Goal: Task Accomplishment & Management: Use online tool/utility

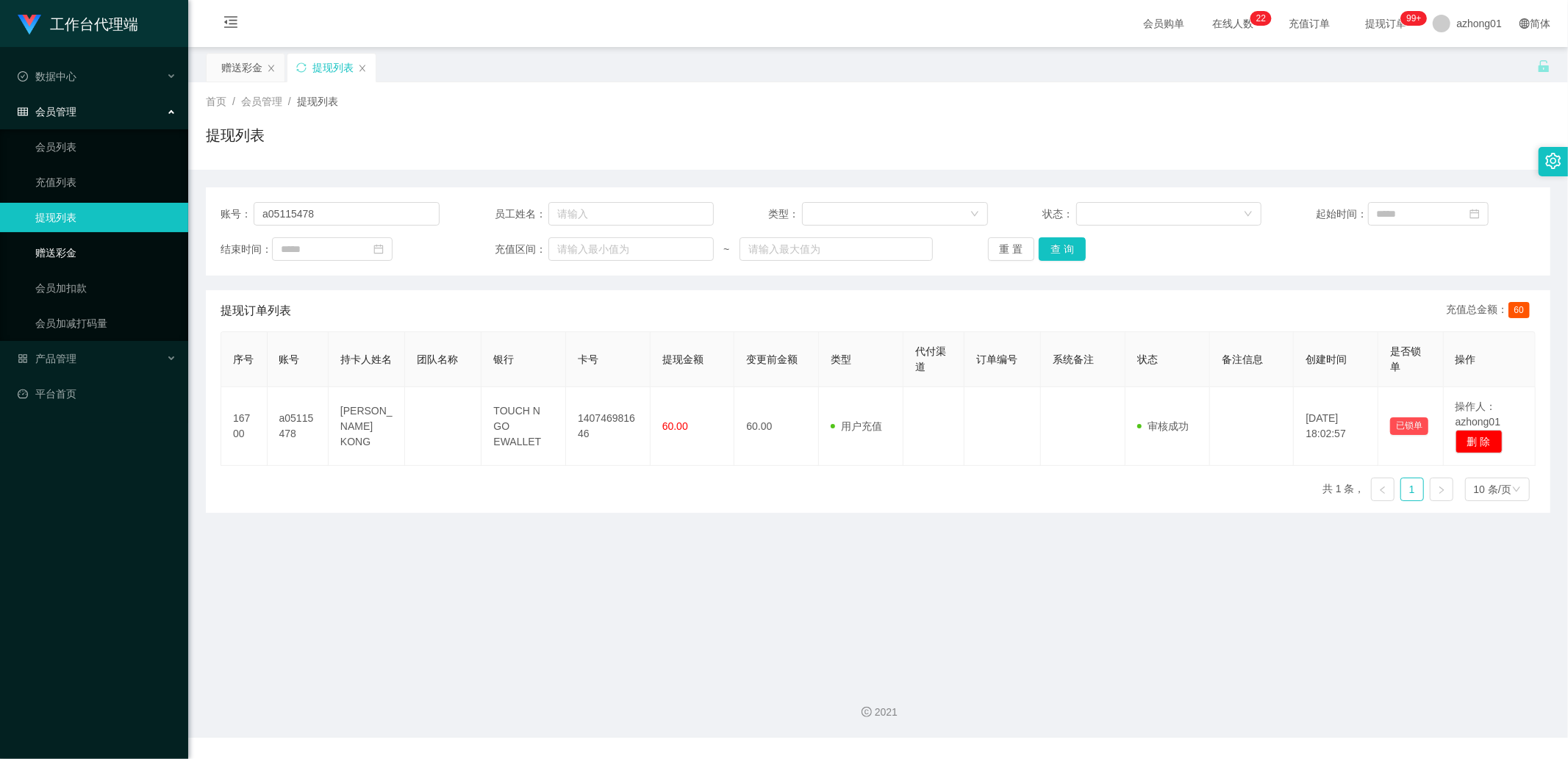
click at [83, 255] on link "赠送彩金" at bounding box center [105, 252] width 141 height 30
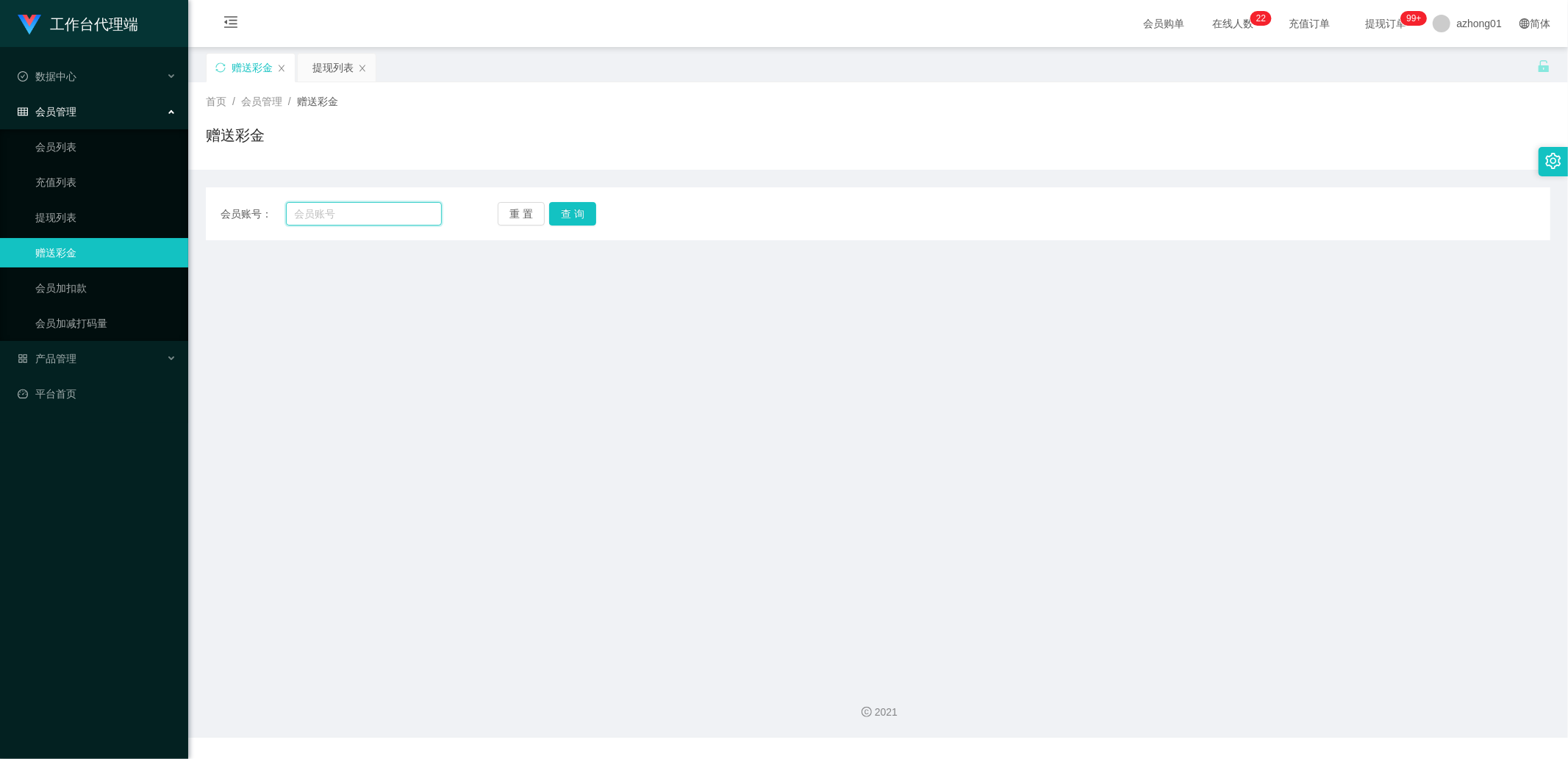
click at [352, 214] on input "text" at bounding box center [364, 214] width 157 height 23
paste input "ChiatYaw"
type input "ChiatYaw"
click at [570, 210] on button "查 询" at bounding box center [572, 214] width 47 height 23
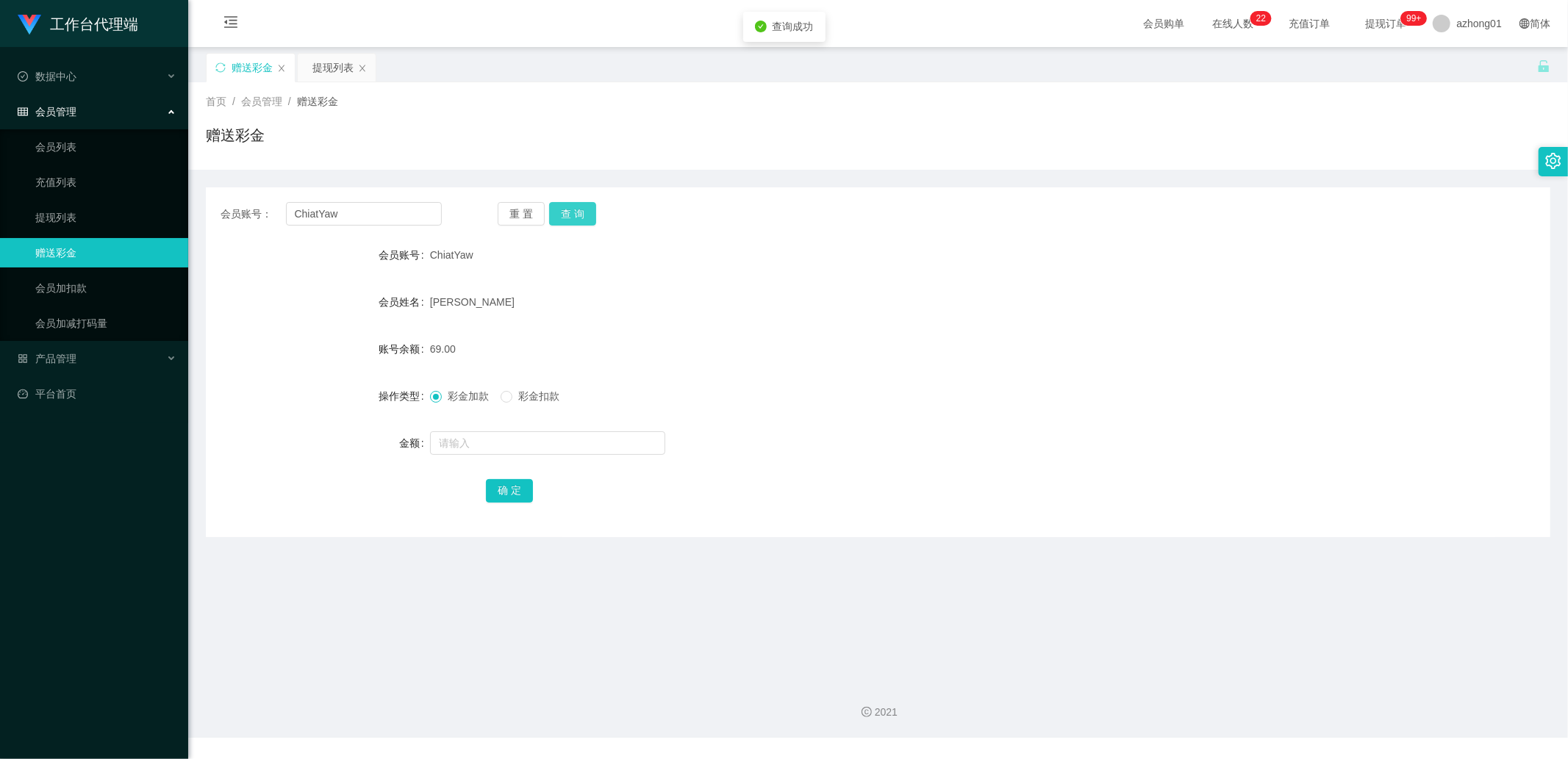
click at [570, 210] on button "查 询" at bounding box center [572, 214] width 47 height 23
click at [361, 218] on input "ChiatYaw" at bounding box center [364, 214] width 157 height 23
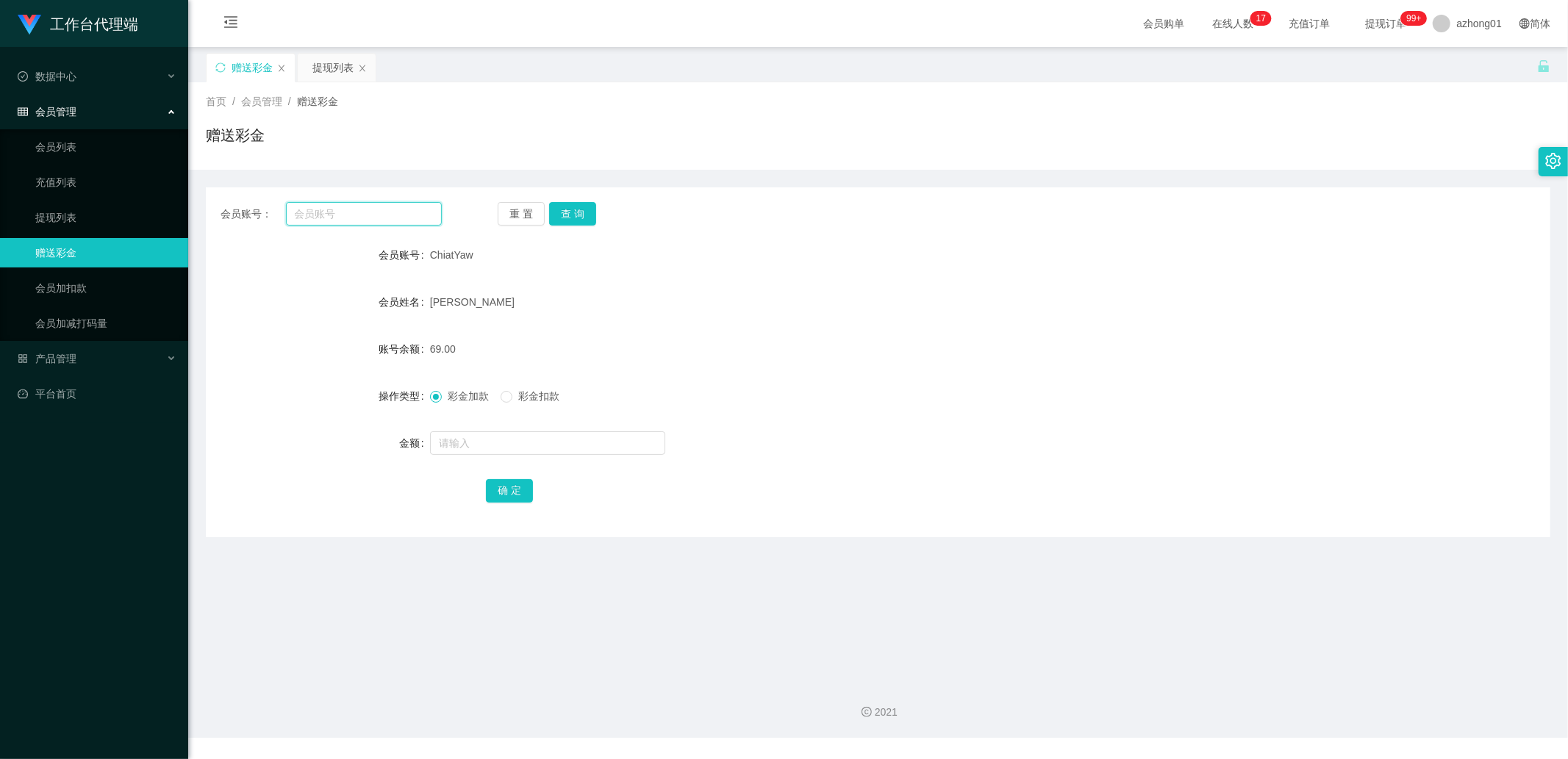
paste input "ziyang9339"
type input "ziyang9339"
drag, startPoint x: 576, startPoint y: 203, endPoint x: 571, endPoint y: 214, distance: 12.1
click at [576, 203] on button "查 询" at bounding box center [572, 214] width 47 height 23
click at [97, 204] on link "提现列表" at bounding box center [105, 217] width 141 height 30
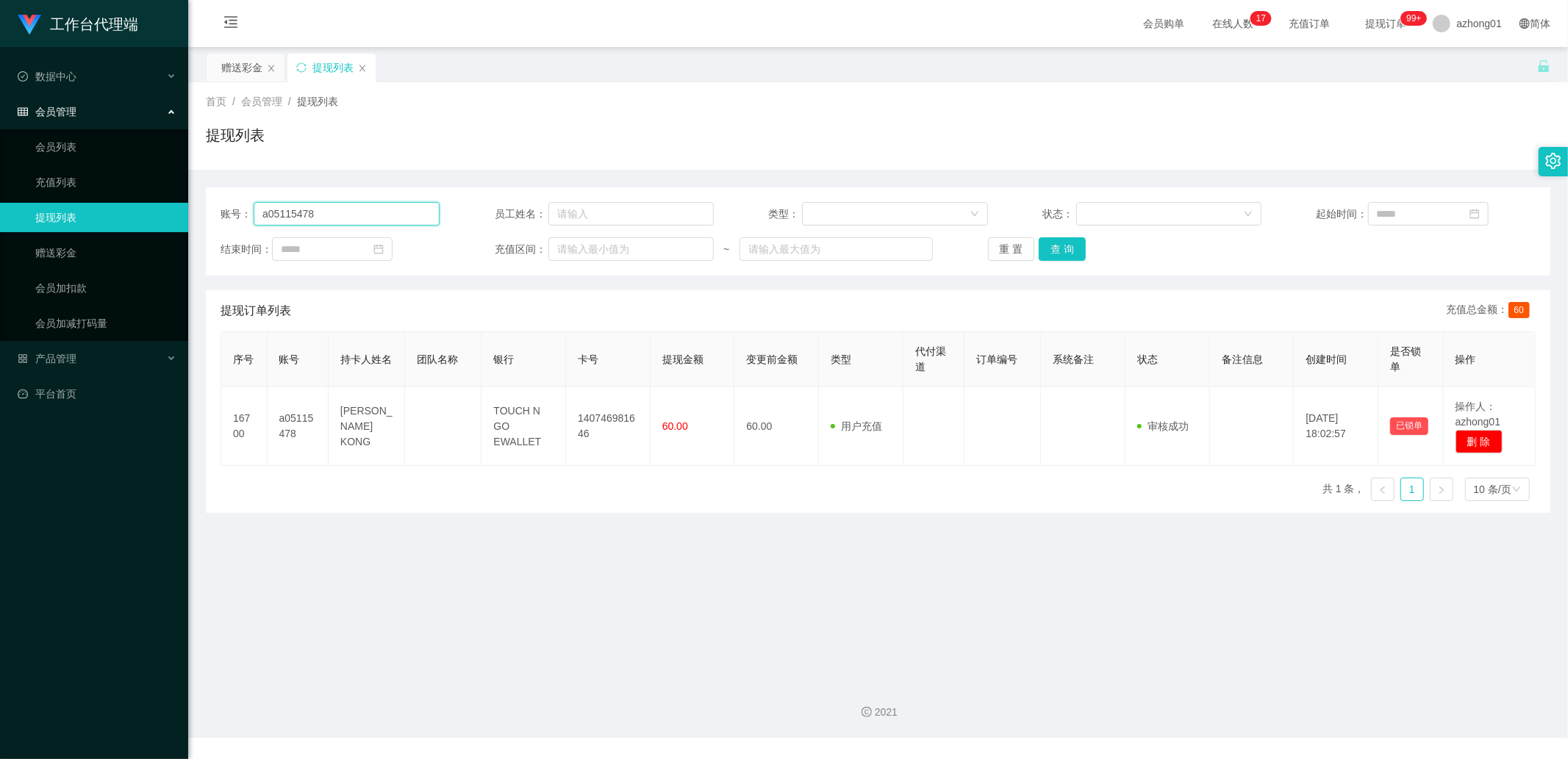
click at [324, 222] on input "a05115478" at bounding box center [346, 214] width 186 height 23
paste input "ziyang9339"
type input "ziyang9339"
click at [1066, 258] on button "查 询" at bounding box center [1062, 249] width 47 height 23
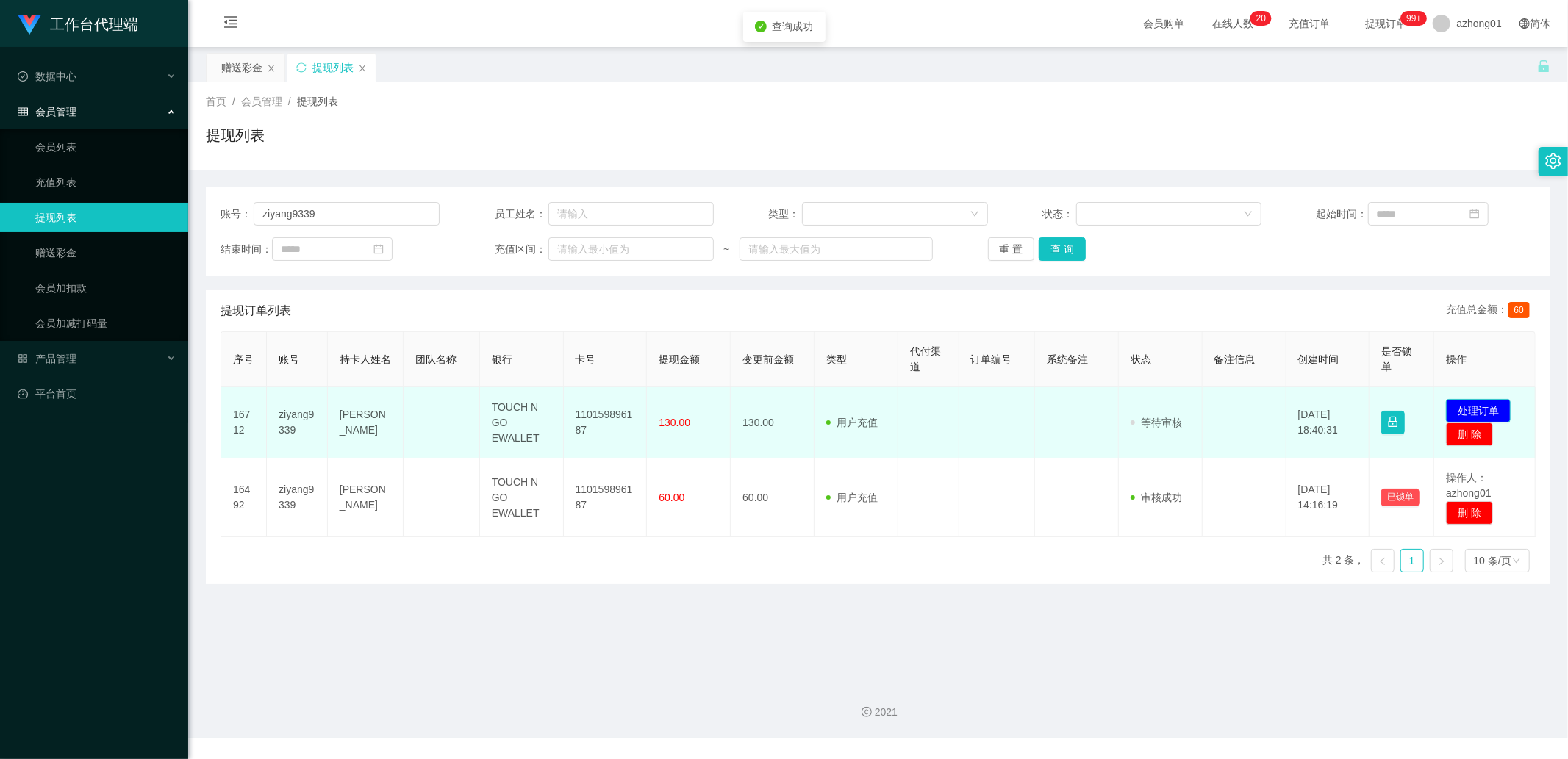
click at [1489, 406] on button "处理订单" at bounding box center [1478, 411] width 65 height 23
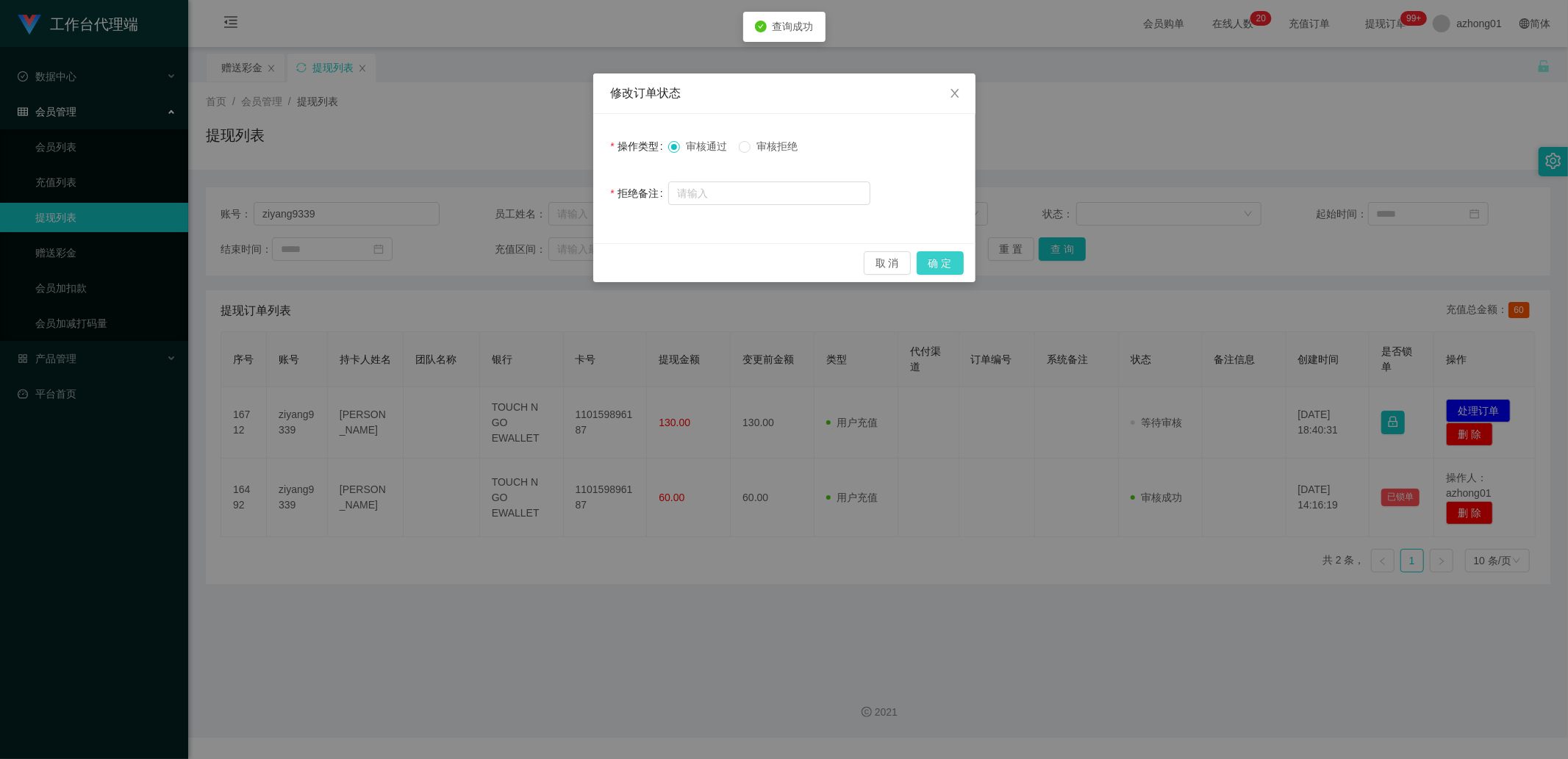
click at [932, 266] on button "确 定" at bounding box center [940, 263] width 47 height 23
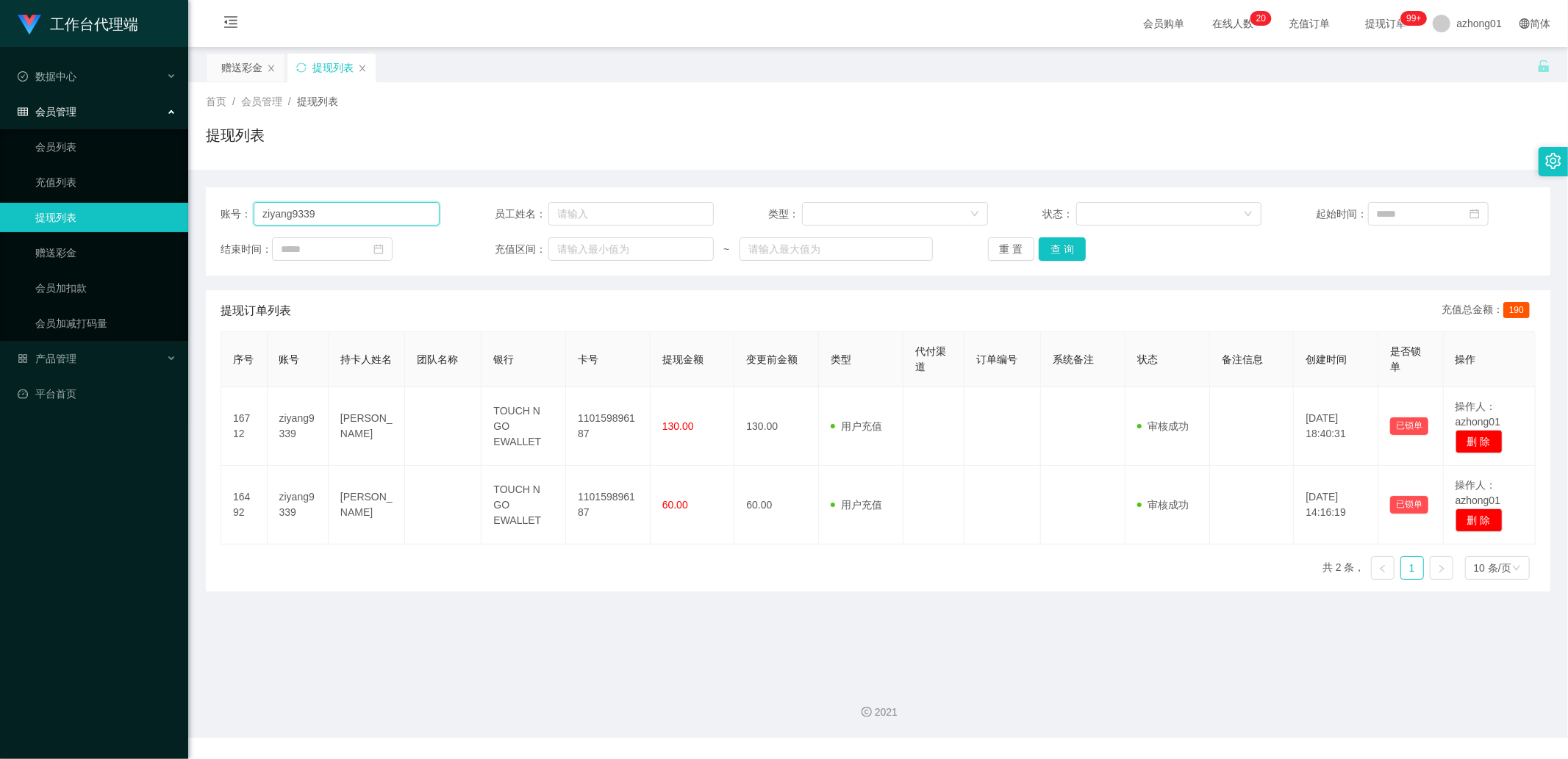
click at [320, 217] on input "ziyang9339" at bounding box center [346, 214] width 186 height 23
paste input "0174069406"
type input "0174069406"
drag, startPoint x: 1054, startPoint y: 247, endPoint x: 1120, endPoint y: 257, distance: 66.8
click at [1054, 247] on button "查 询" at bounding box center [1062, 249] width 47 height 23
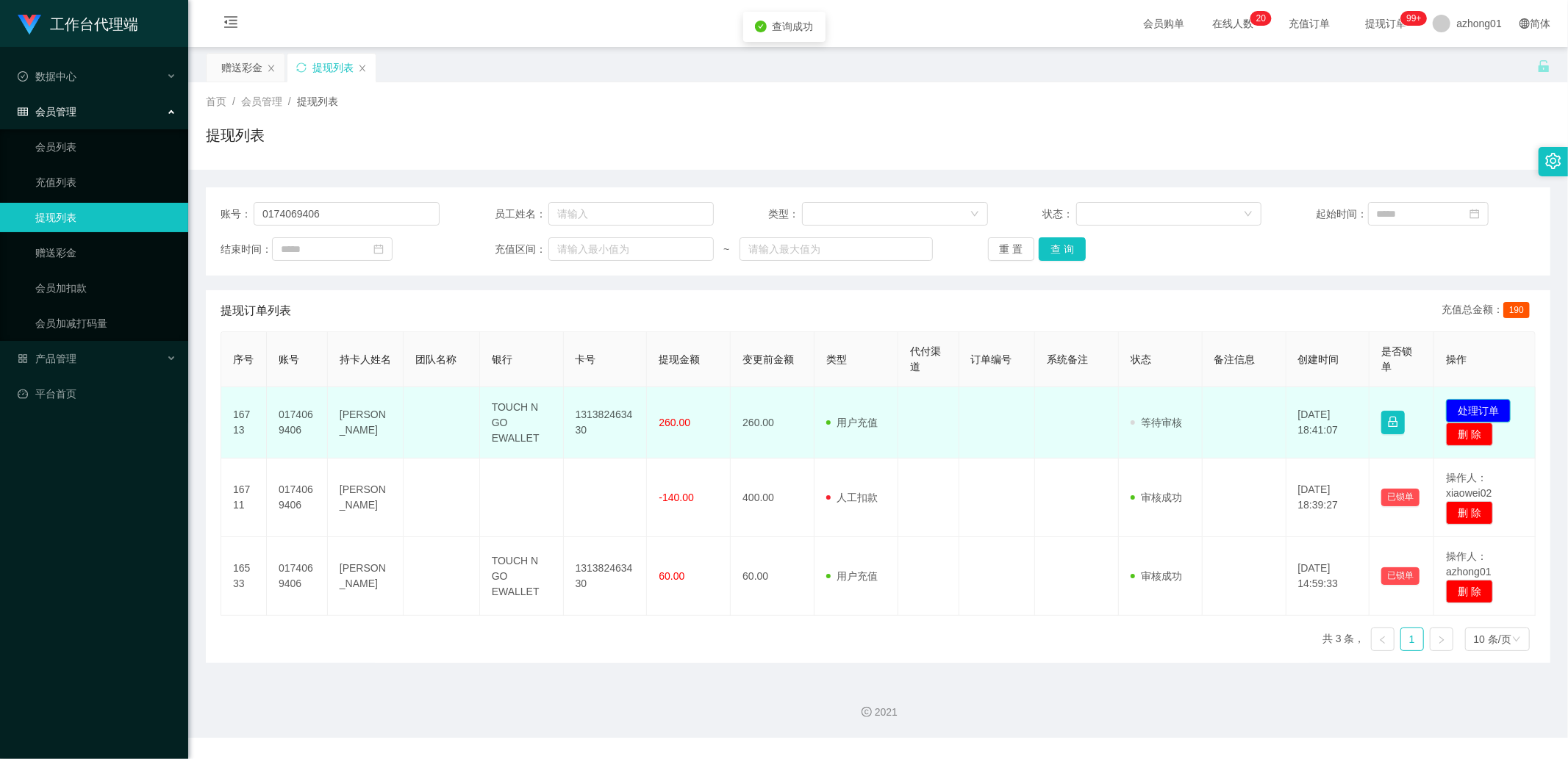
click at [1467, 401] on button "处理订单" at bounding box center [1478, 411] width 65 height 23
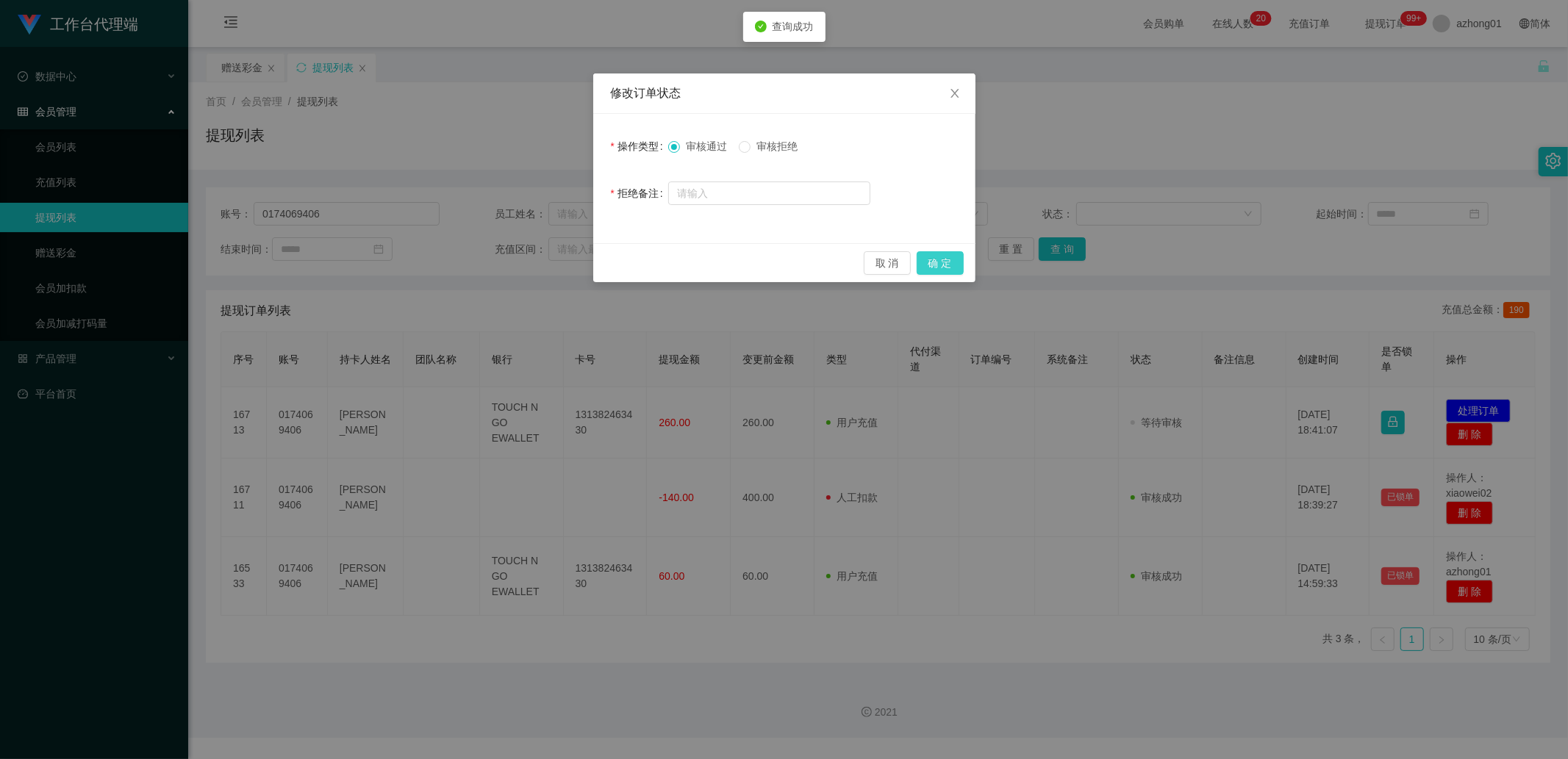
click at [951, 261] on button "确 定" at bounding box center [940, 263] width 47 height 23
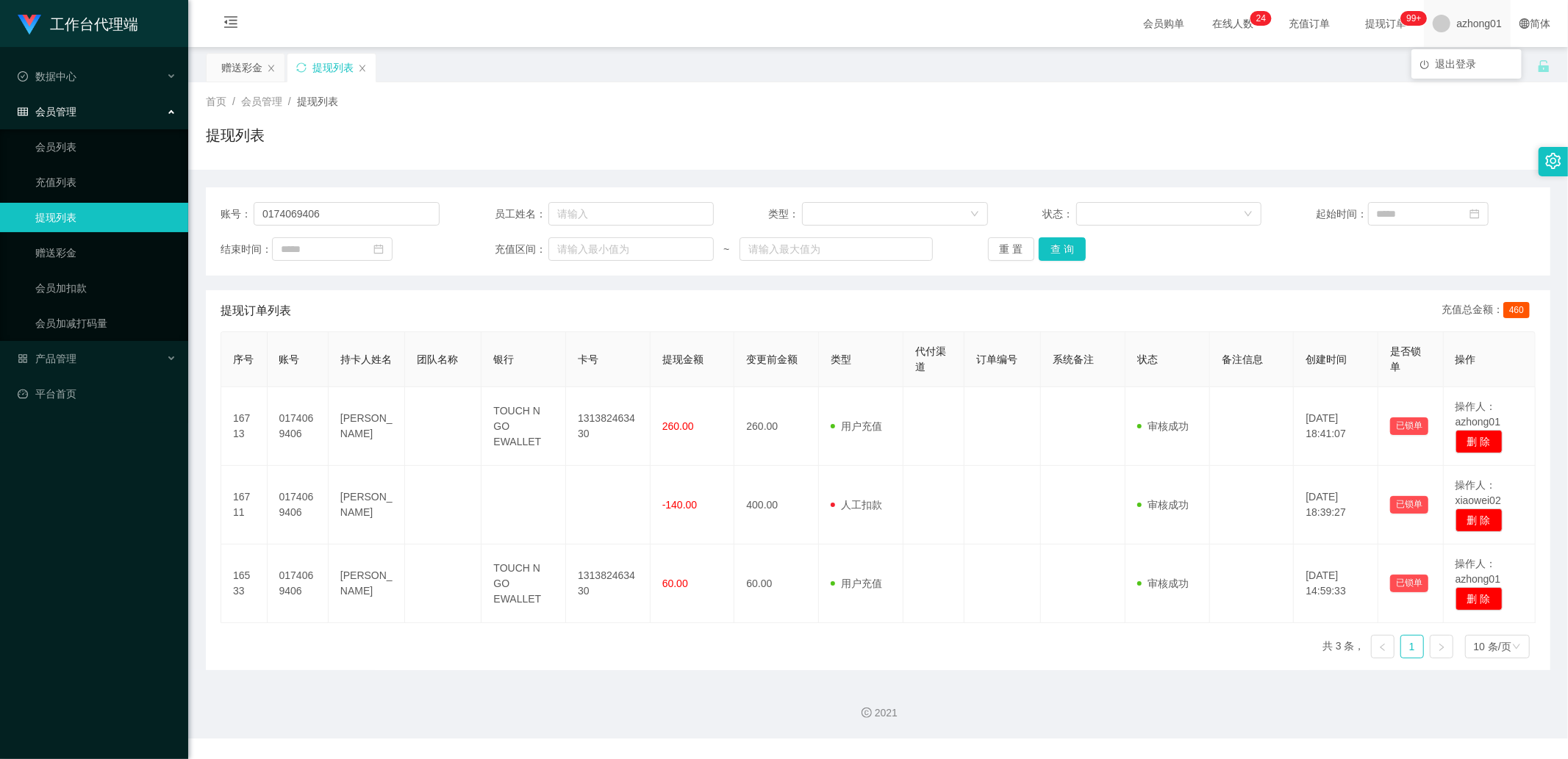
drag, startPoint x: 1471, startPoint y: 24, endPoint x: 1449, endPoint y: 21, distance: 22.2
click at [1456, 21] on span "azhong01" at bounding box center [1478, 23] width 46 height 47
copy span "azhong01"
drag, startPoint x: 1441, startPoint y: 23, endPoint x: 1488, endPoint y: 26, distance: 47.1
click at [1488, 26] on div "azhong01" at bounding box center [1467, 23] width 87 height 47
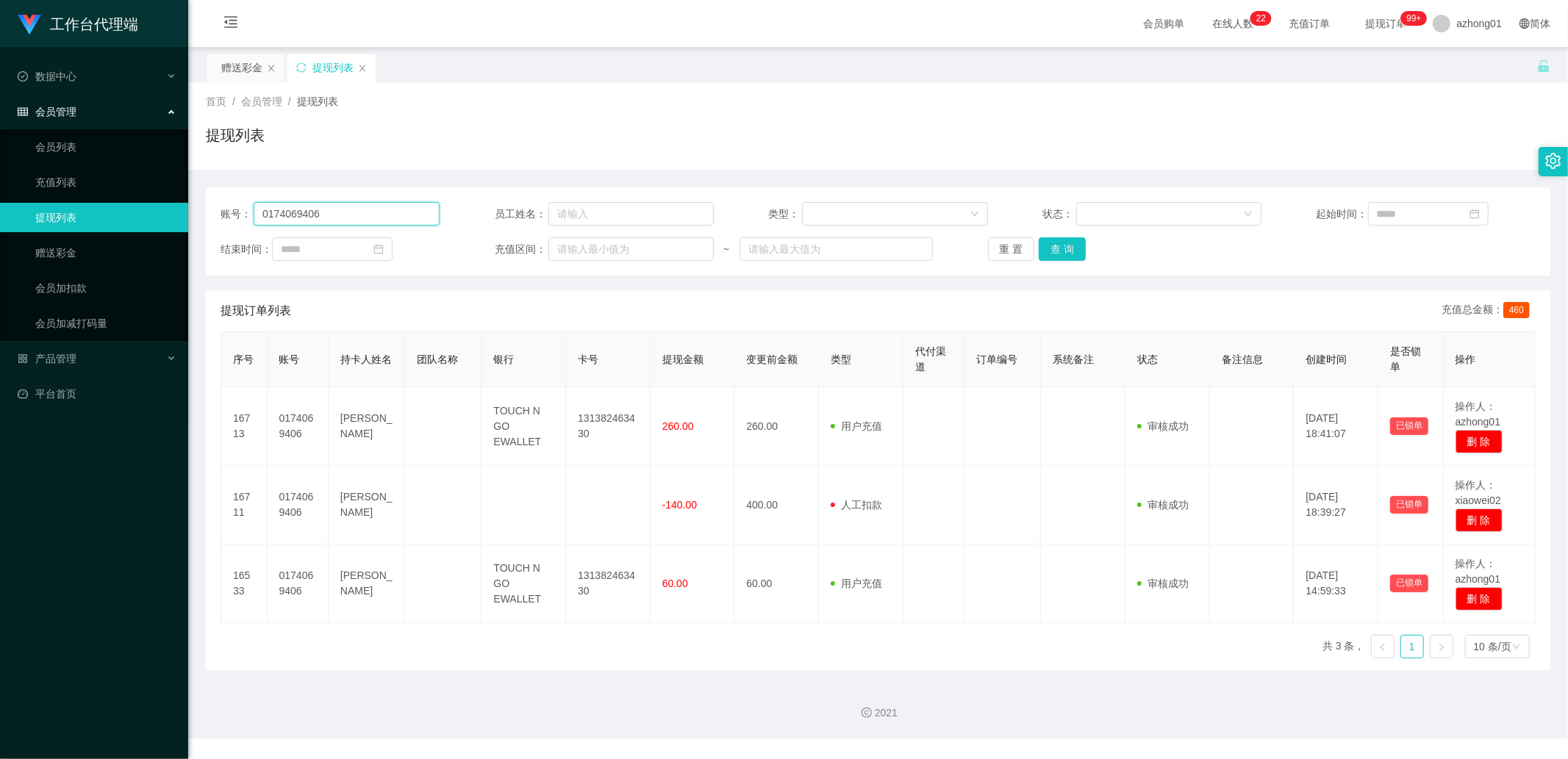
click at [354, 208] on input "0174069406" at bounding box center [346, 214] width 186 height 23
paste input "Ahlan80"
type input "Ahlan80"
click at [1058, 251] on button "查 询" at bounding box center [1062, 249] width 47 height 23
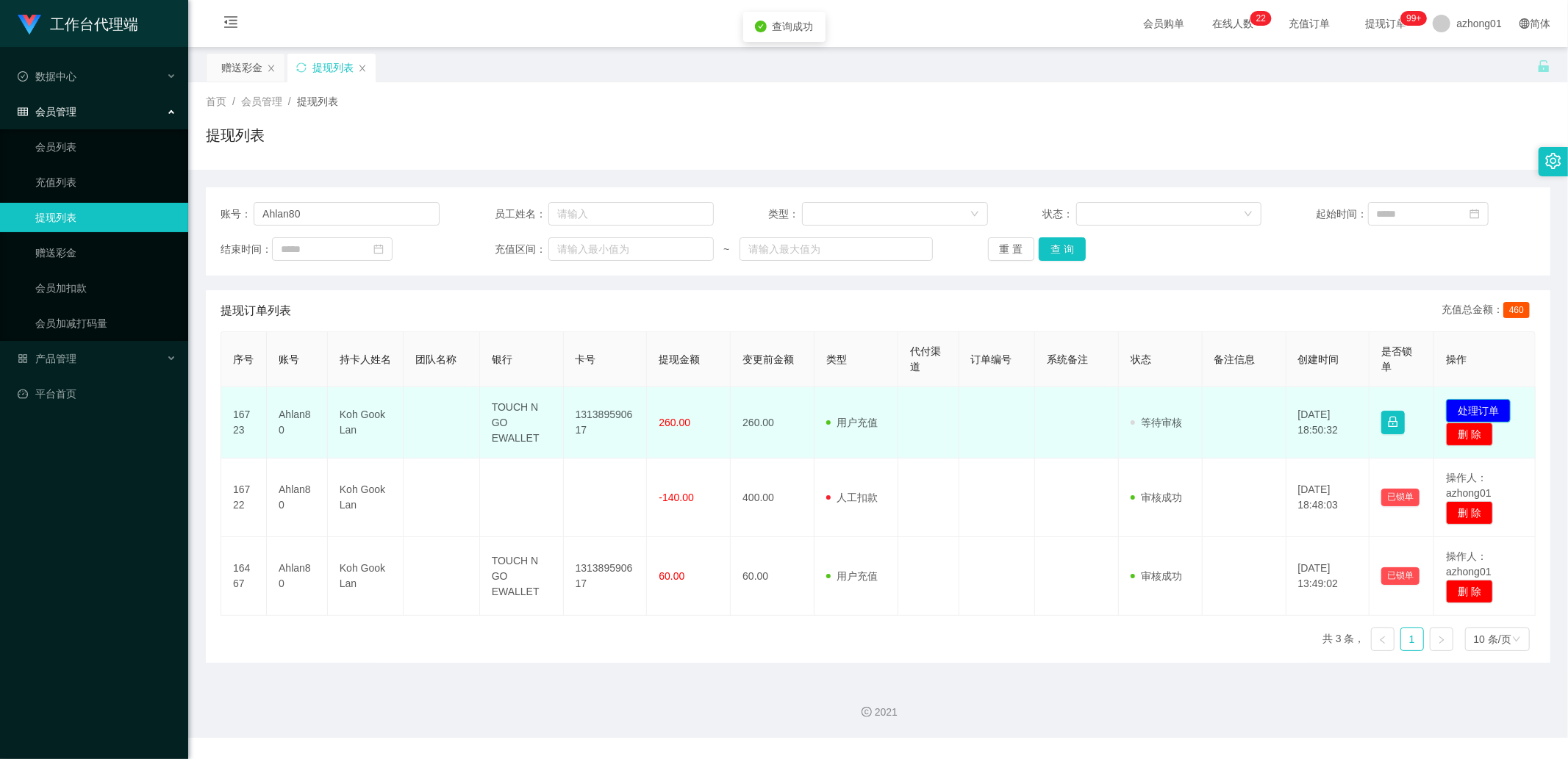
click at [1461, 414] on button "处理订单" at bounding box center [1478, 411] width 65 height 23
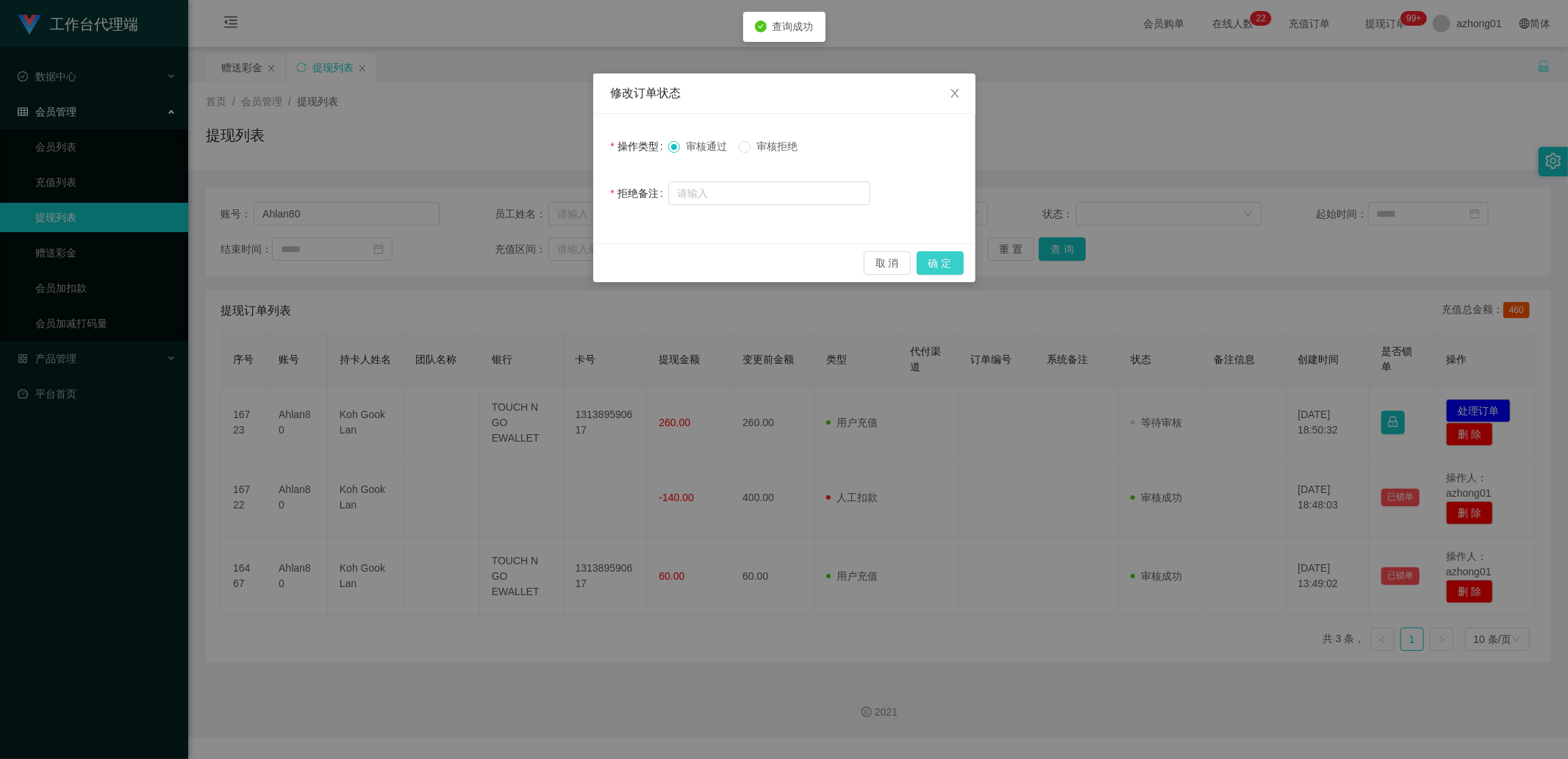
click at [935, 269] on button "确 定" at bounding box center [940, 263] width 47 height 23
